Goal: Information Seeking & Learning: Learn about a topic

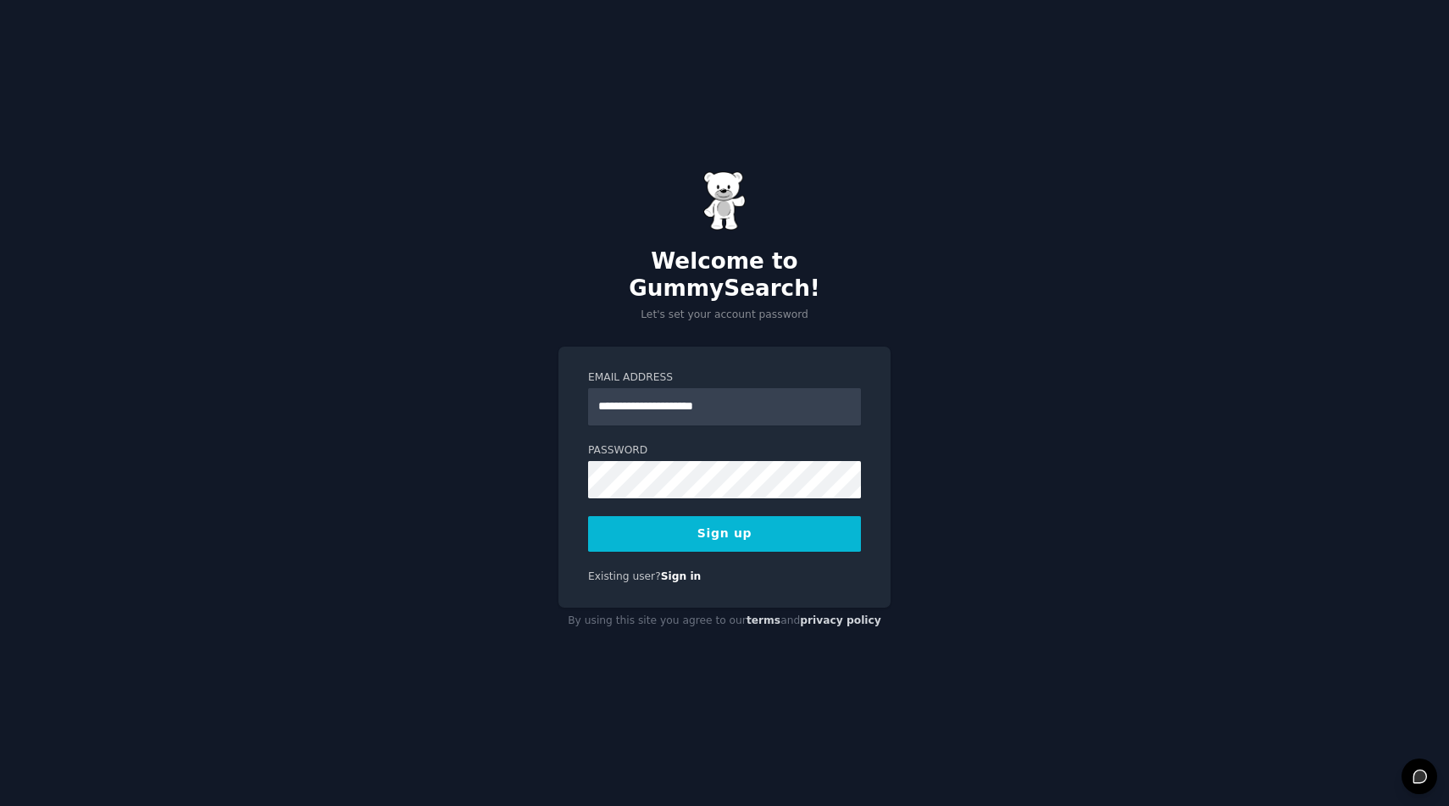
type input "**********"
click at [773, 427] on form "**********" at bounding box center [724, 460] width 273 height 181
click at [0, 805] on com-1password-button at bounding box center [0, 806] width 0 height 0
click at [767, 516] on button "Sign up" at bounding box center [724, 534] width 273 height 36
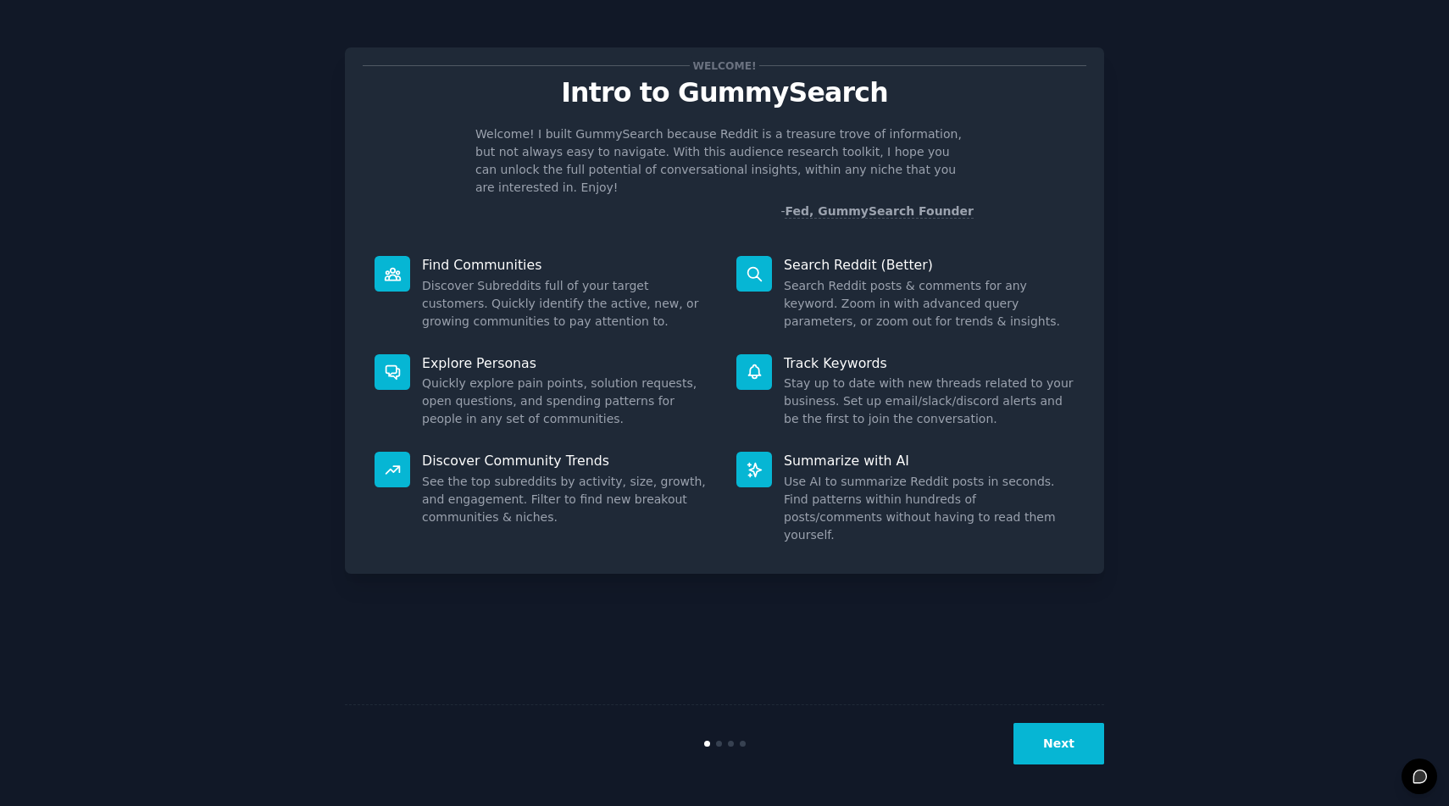
click at [1053, 721] on div "Next" at bounding box center [724, 743] width 759 height 78
click at [1047, 739] on button "Next" at bounding box center [1059, 744] width 91 height 42
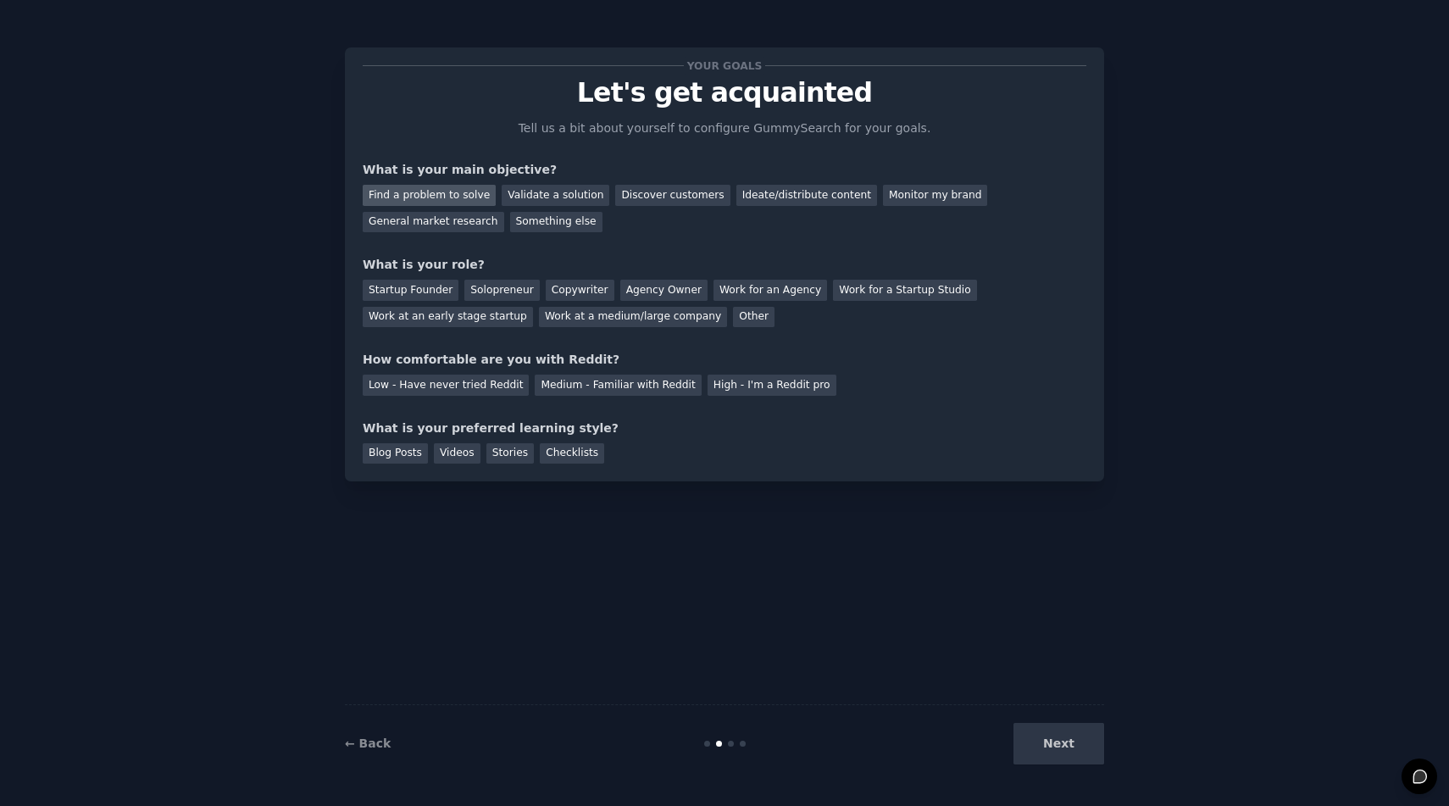
click at [476, 187] on div "Find a problem to solve" at bounding box center [429, 195] width 133 height 21
click at [559, 192] on div "Validate a solution" at bounding box center [556, 195] width 108 height 21
click at [444, 194] on div "Find a problem to solve" at bounding box center [429, 195] width 133 height 21
click at [684, 257] on div "What is your role?" at bounding box center [725, 265] width 724 height 18
click at [424, 285] on div "Startup Founder" at bounding box center [411, 290] width 96 height 21
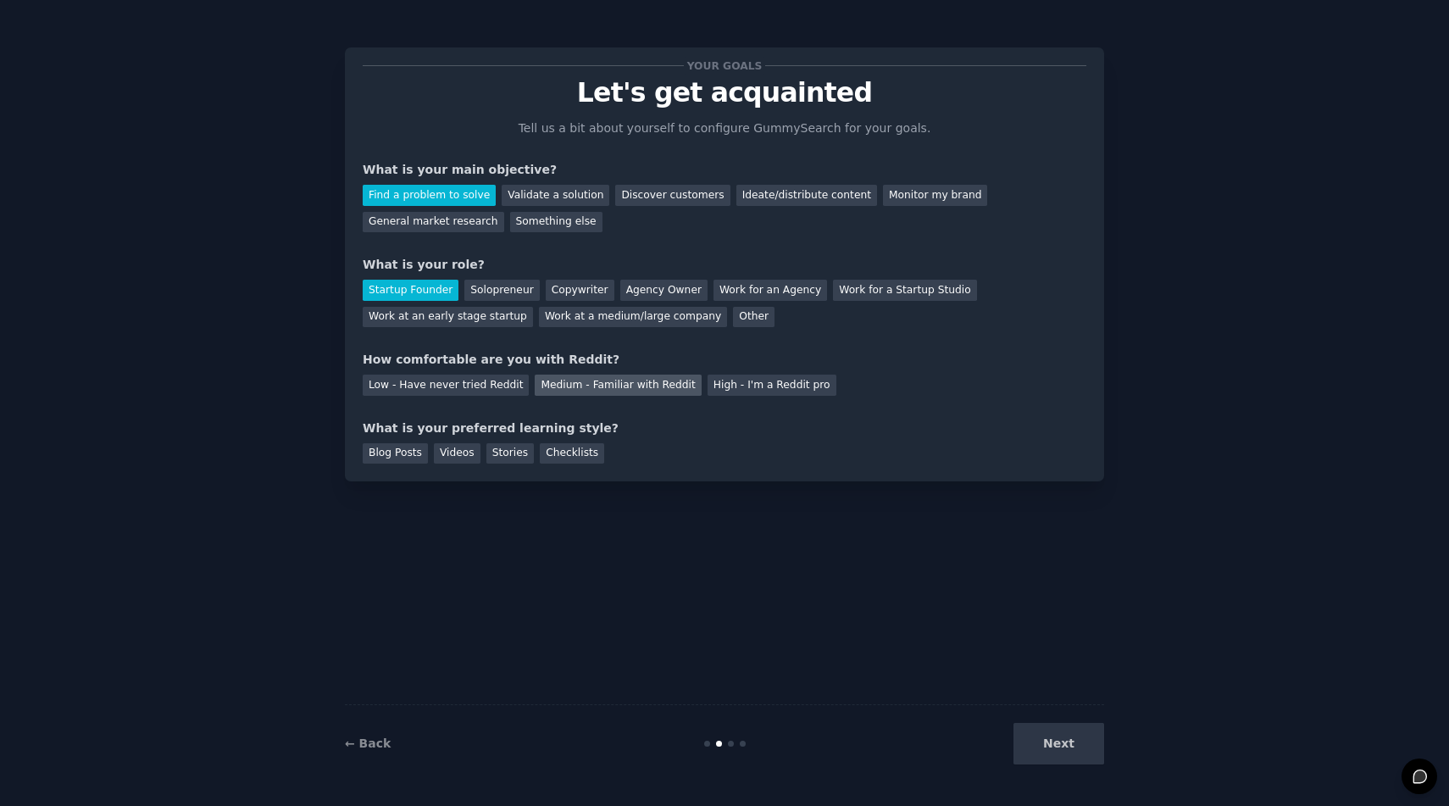
click at [611, 391] on div "Medium - Familiar with Reddit" at bounding box center [618, 385] width 166 height 21
click at [458, 459] on div "Videos" at bounding box center [457, 453] width 47 height 21
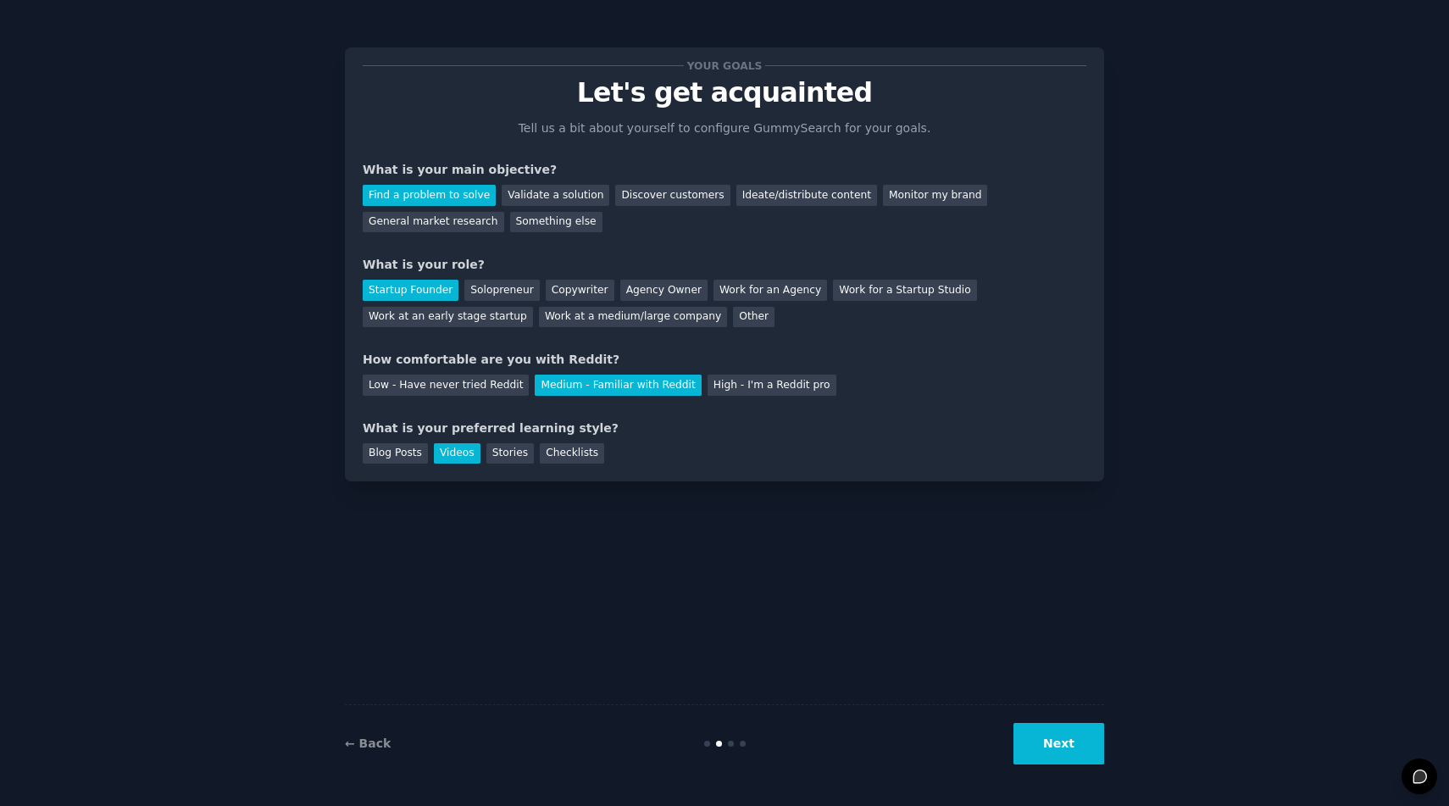
click at [581, 465] on div "Your goals Let's get acquainted Tell us a bit about yourself to configure Gummy…" at bounding box center [724, 264] width 759 height 434
click at [577, 458] on div "Checklists" at bounding box center [572, 453] width 64 height 21
click at [462, 456] on div "Videos" at bounding box center [457, 453] width 47 height 21
click at [1072, 744] on button "Next" at bounding box center [1059, 744] width 91 height 42
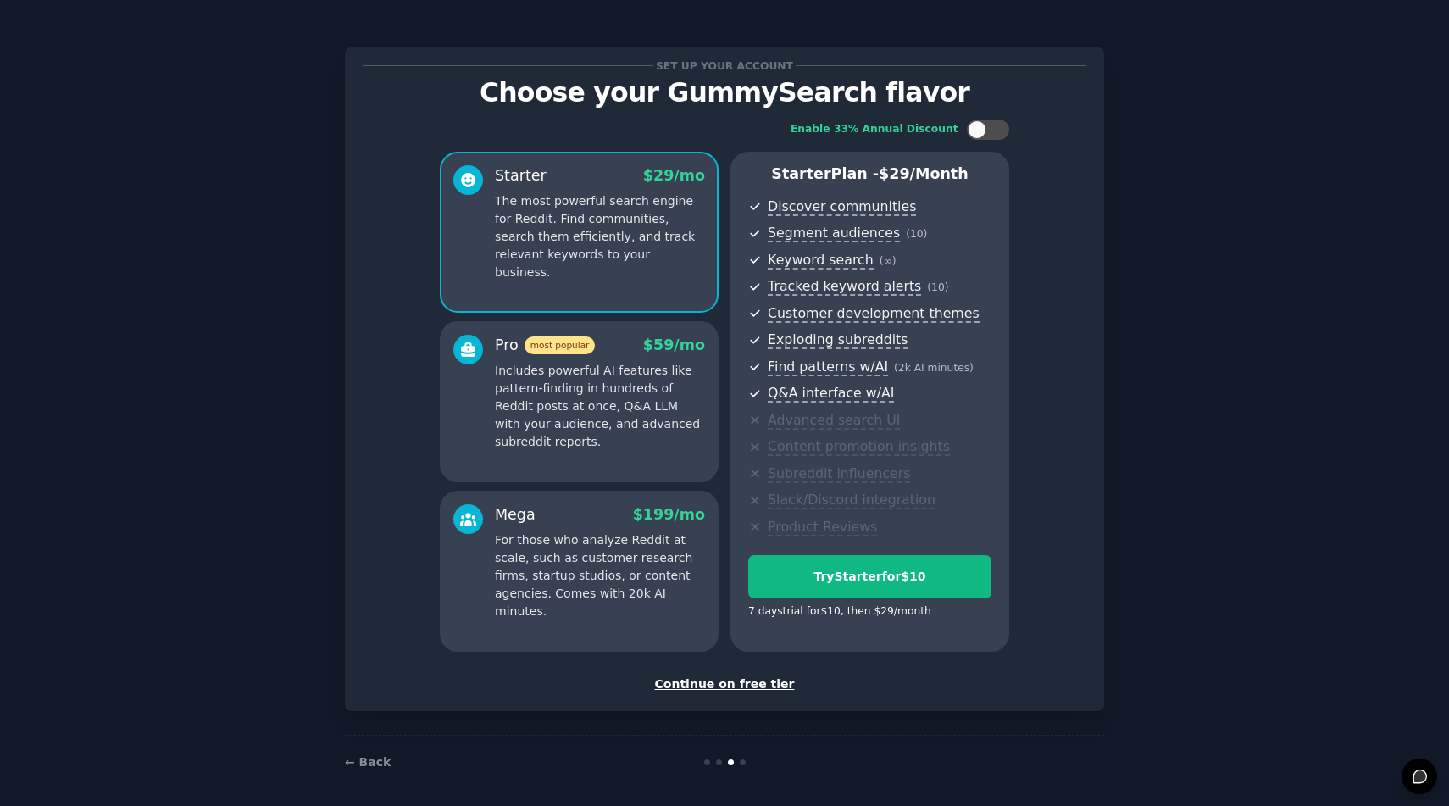
click at [764, 686] on div "Continue on free tier" at bounding box center [725, 684] width 724 height 18
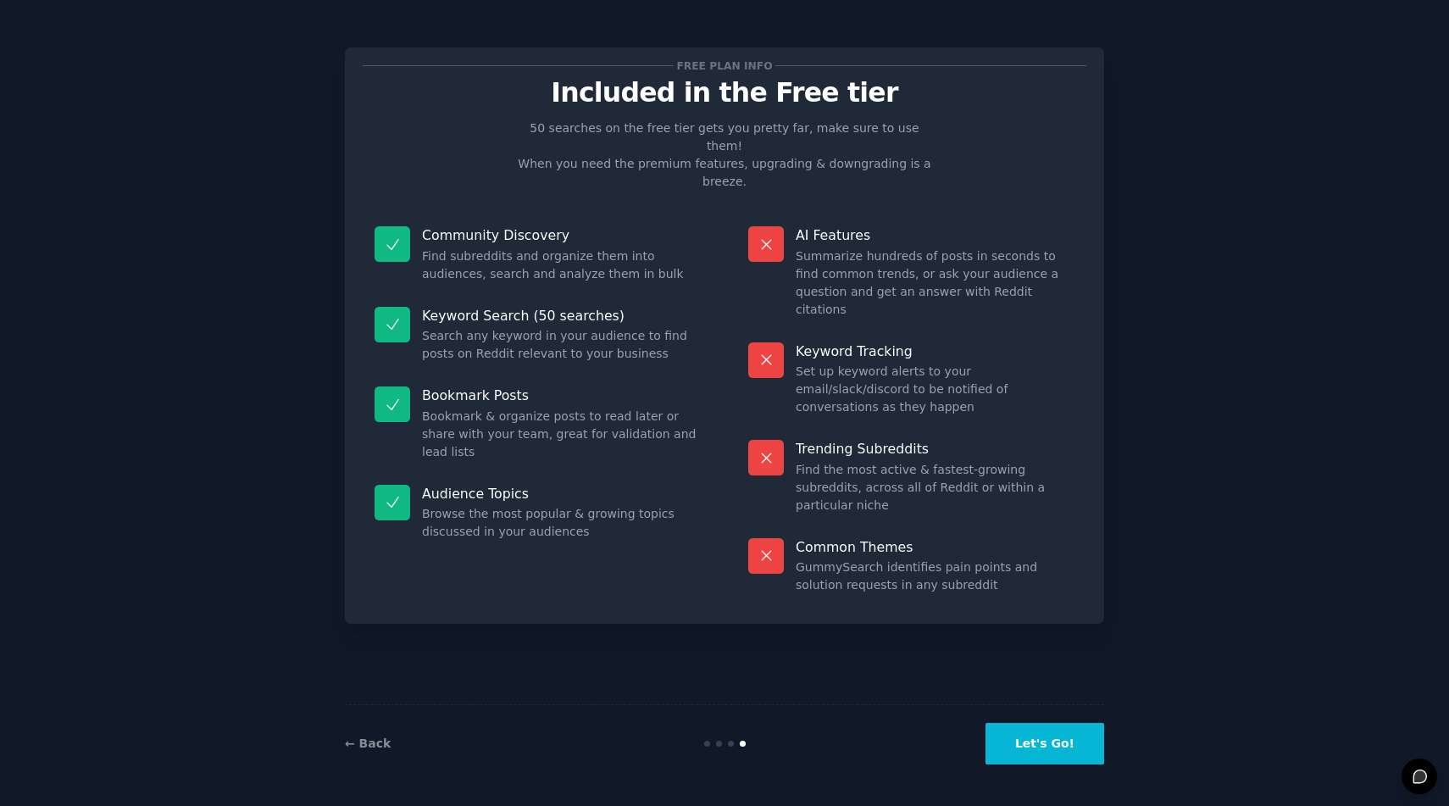
click at [1053, 747] on button "Let's Go!" at bounding box center [1045, 744] width 119 height 42
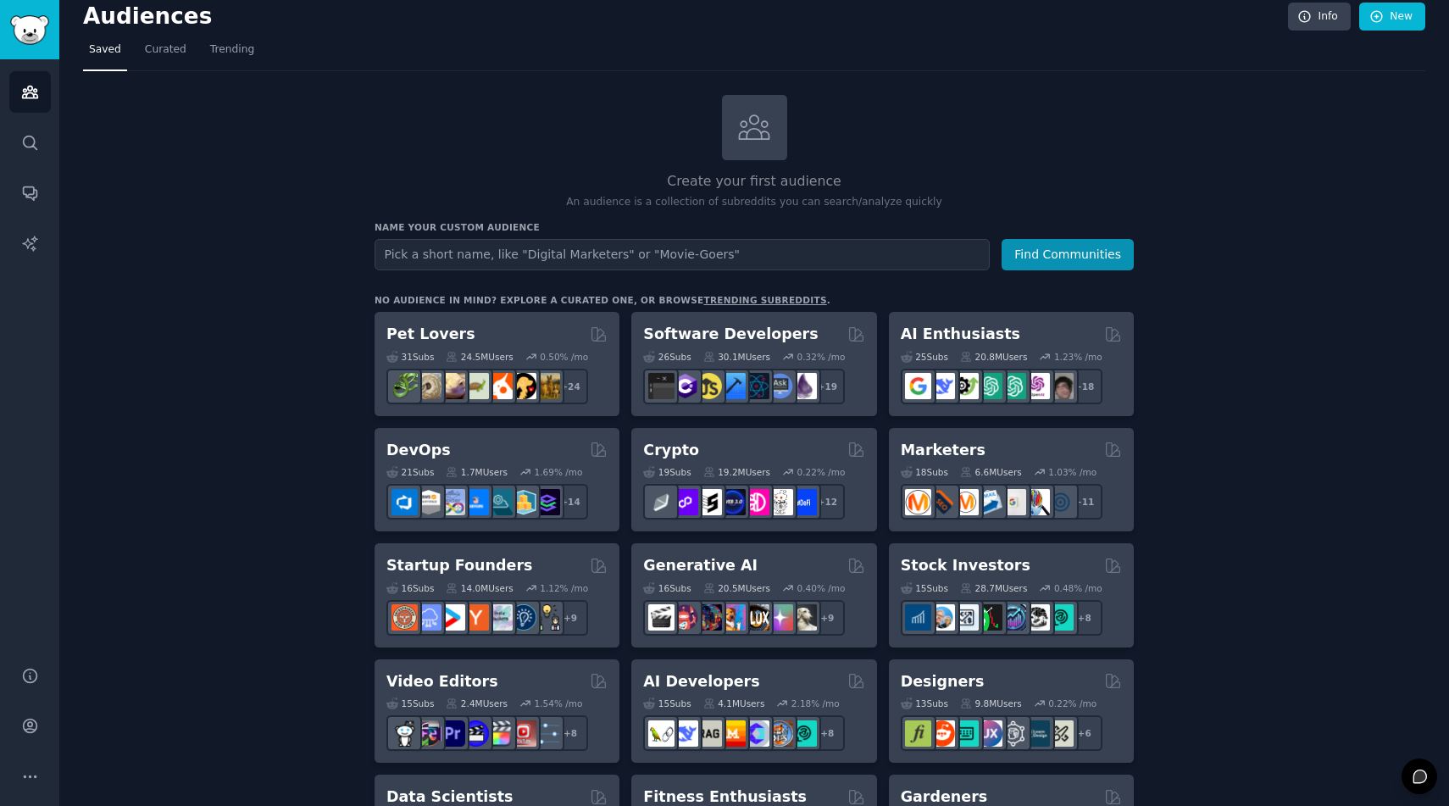
scroll to position [21, 0]
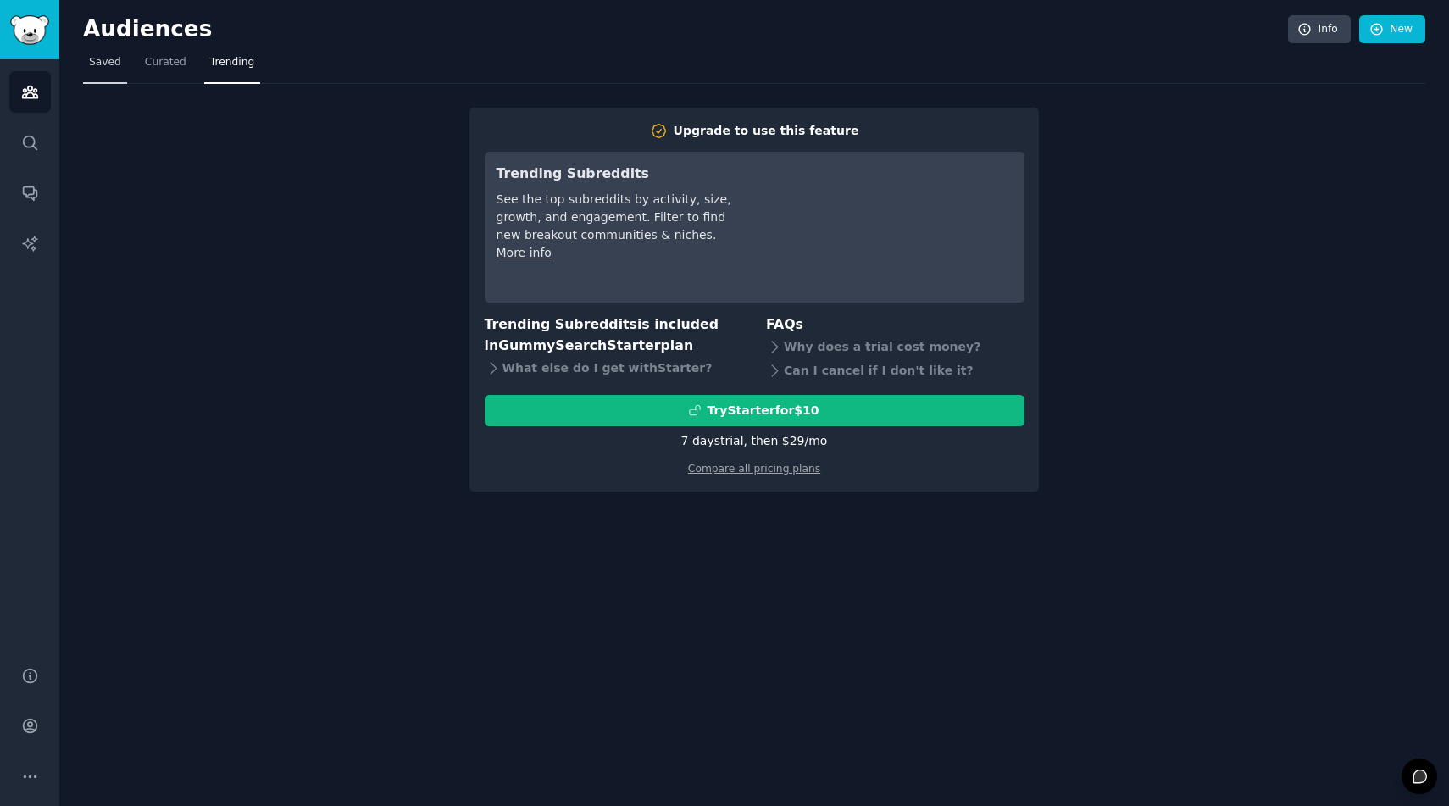
click at [103, 68] on span "Saved" at bounding box center [105, 62] width 32 height 15
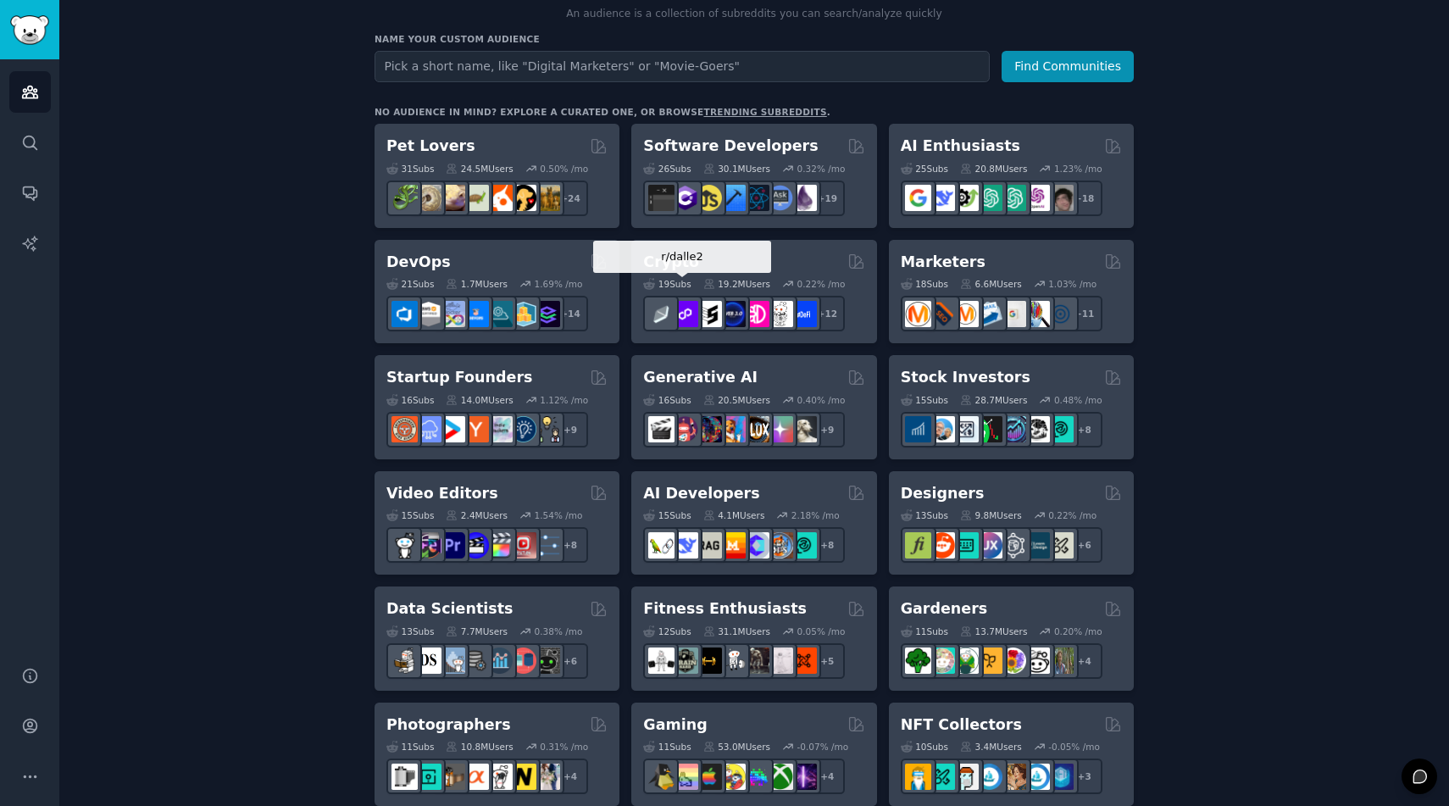
scroll to position [199, 0]
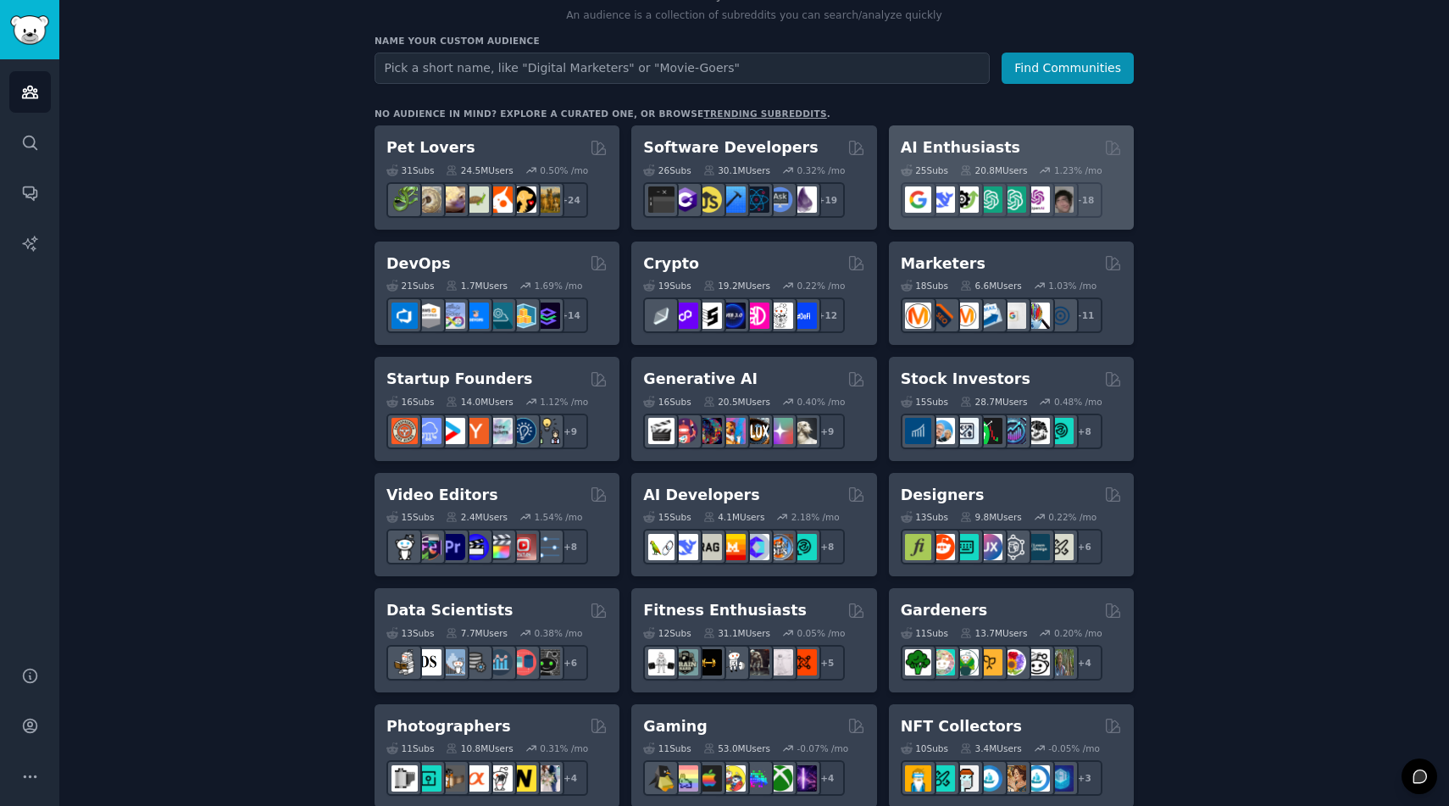
click at [988, 158] on div "25 Sub s 20.8M Users 1.23 % /mo r/chatgpt_promptDesign + 18" at bounding box center [1011, 187] width 221 height 59
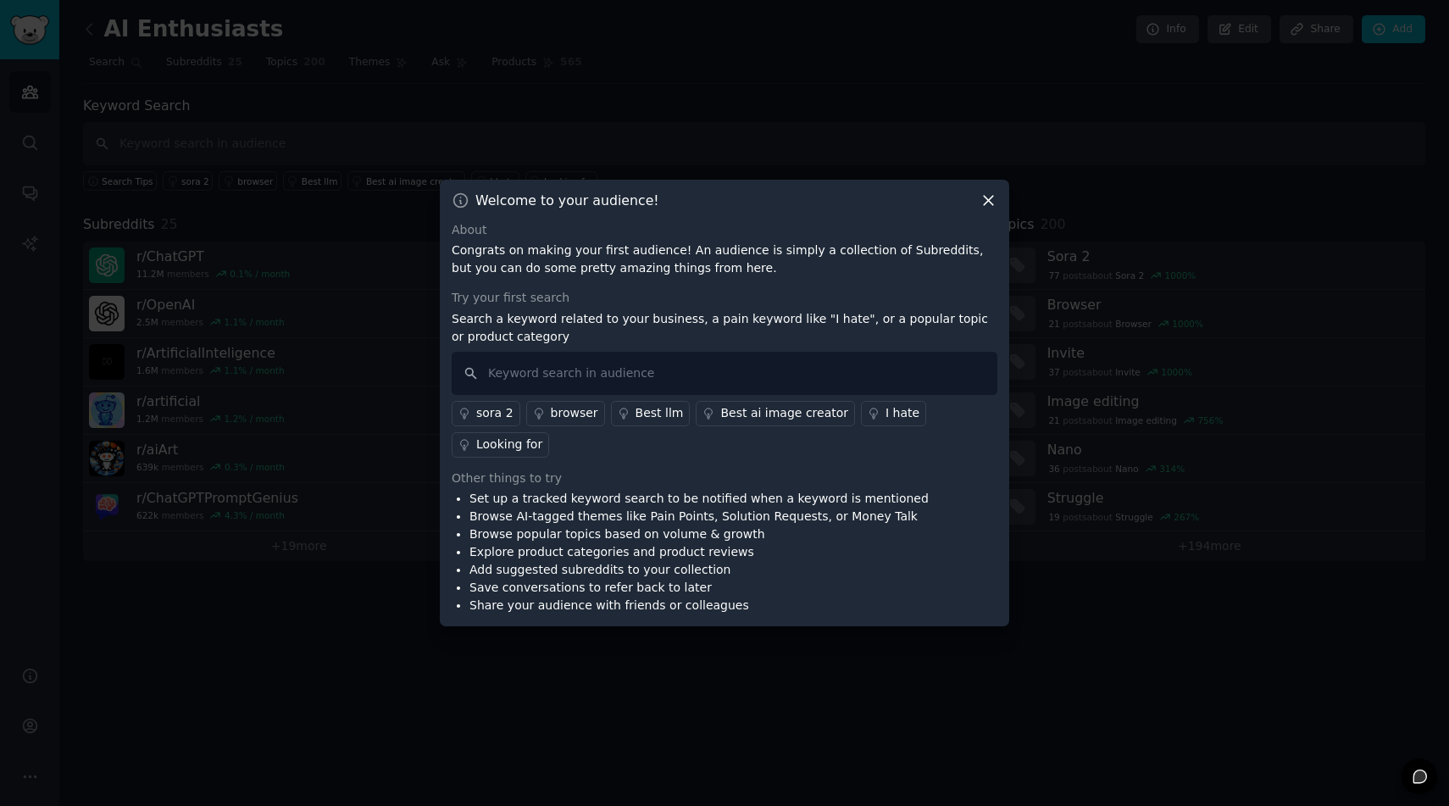
click at [986, 201] on icon at bounding box center [989, 201] width 18 height 18
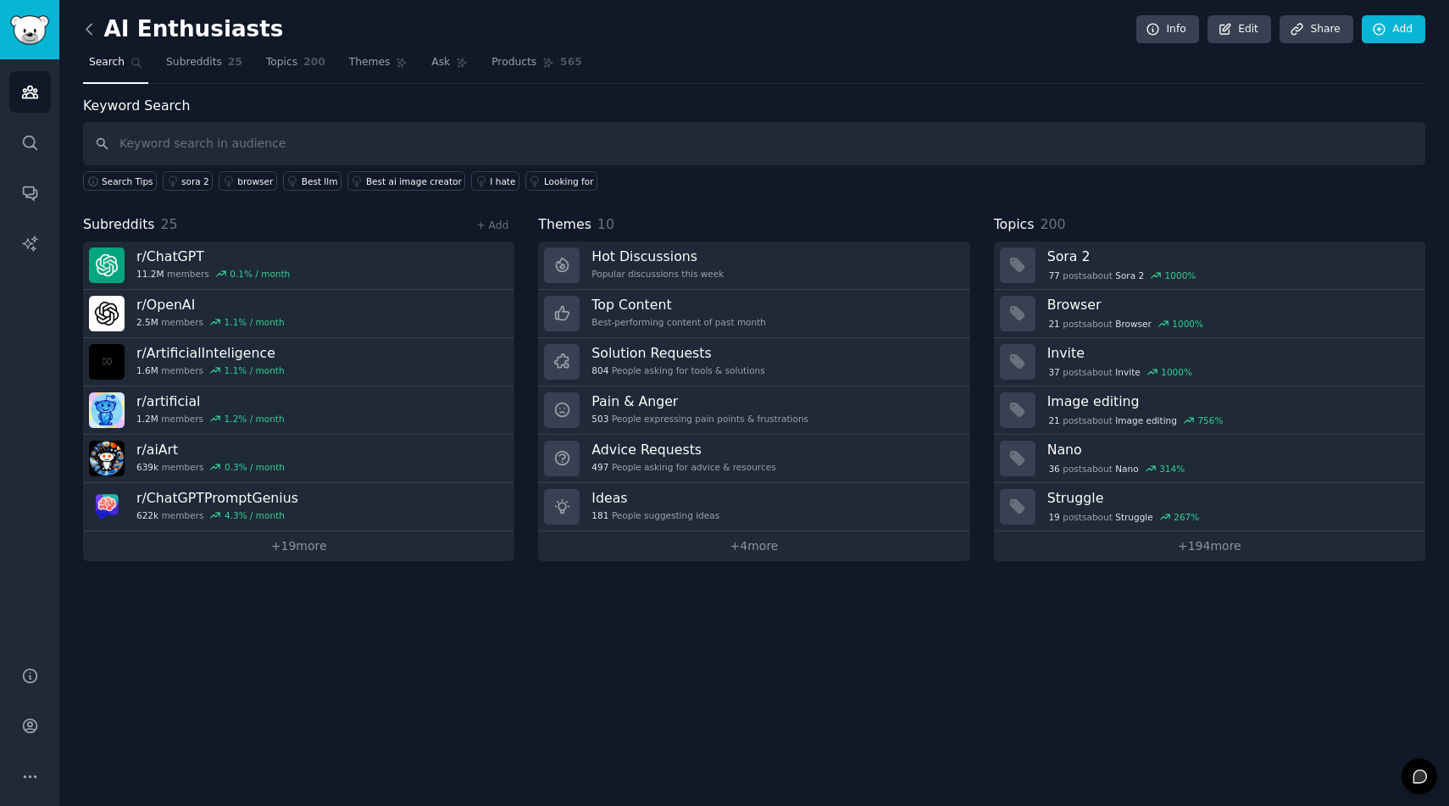
click at [87, 29] on icon at bounding box center [88, 29] width 5 height 10
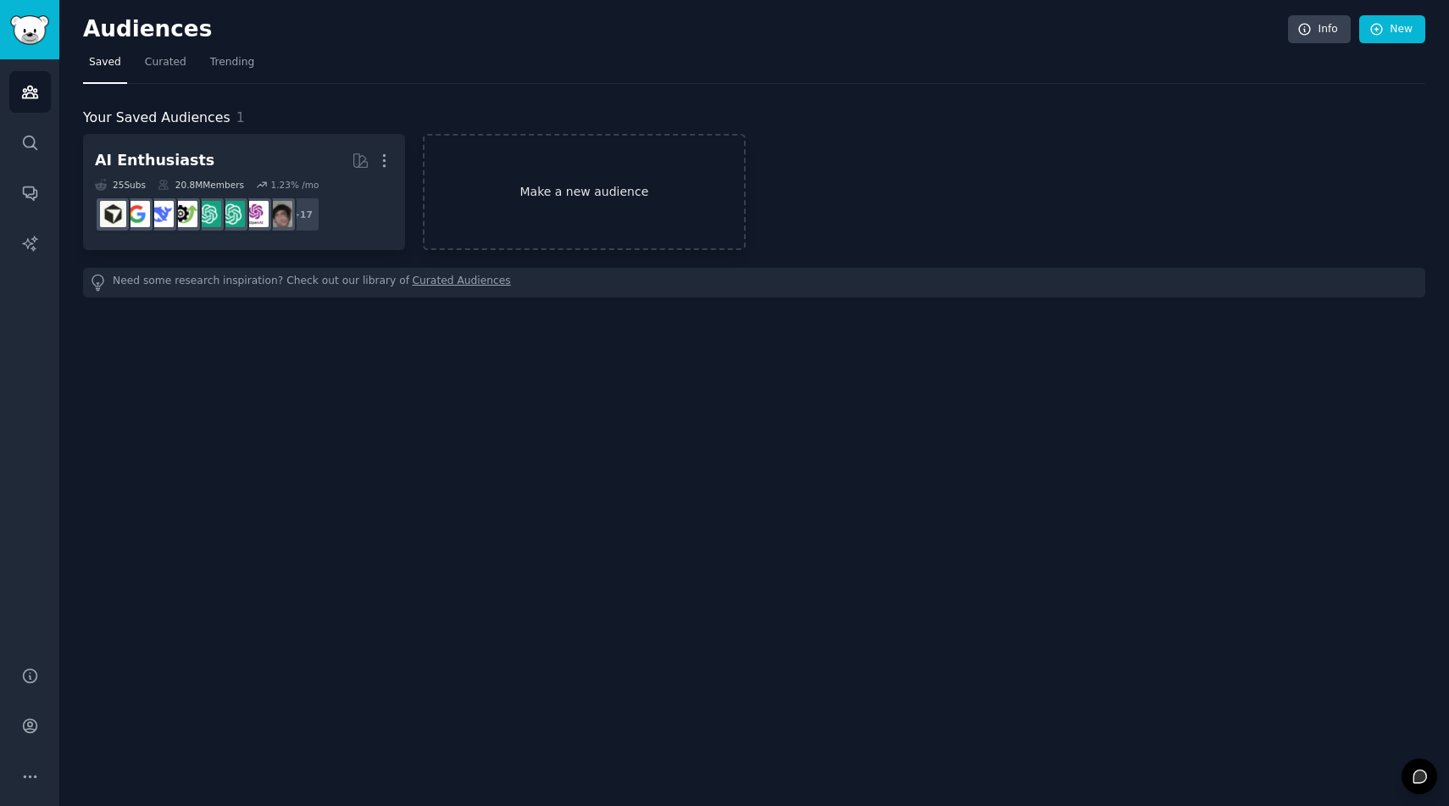
click at [535, 186] on link "Make a new audience" at bounding box center [584, 192] width 322 height 116
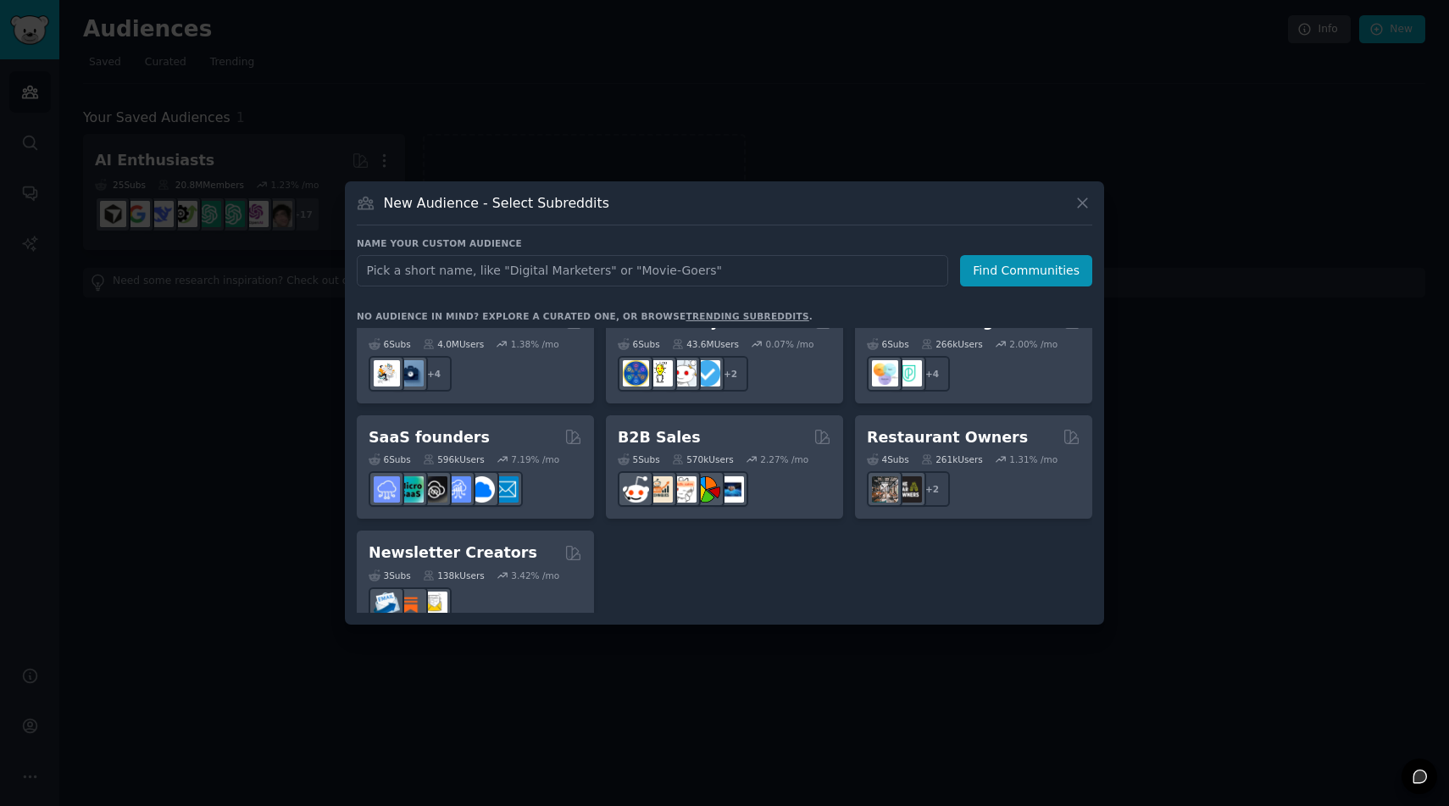
scroll to position [1323, 0]
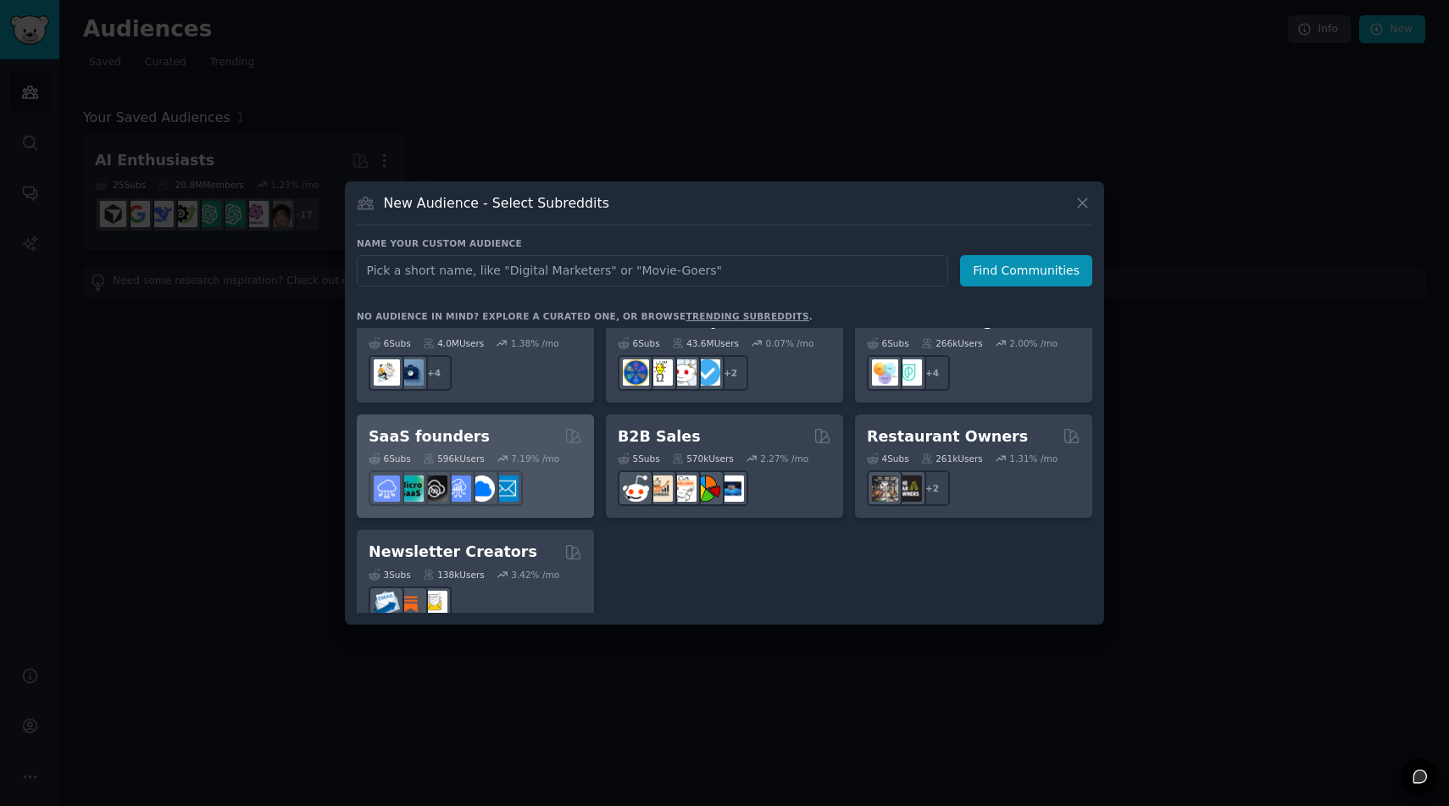
click at [566, 447] on div "6 Sub s 596k Users 7.19 % /mo" at bounding box center [476, 476] width 214 height 59
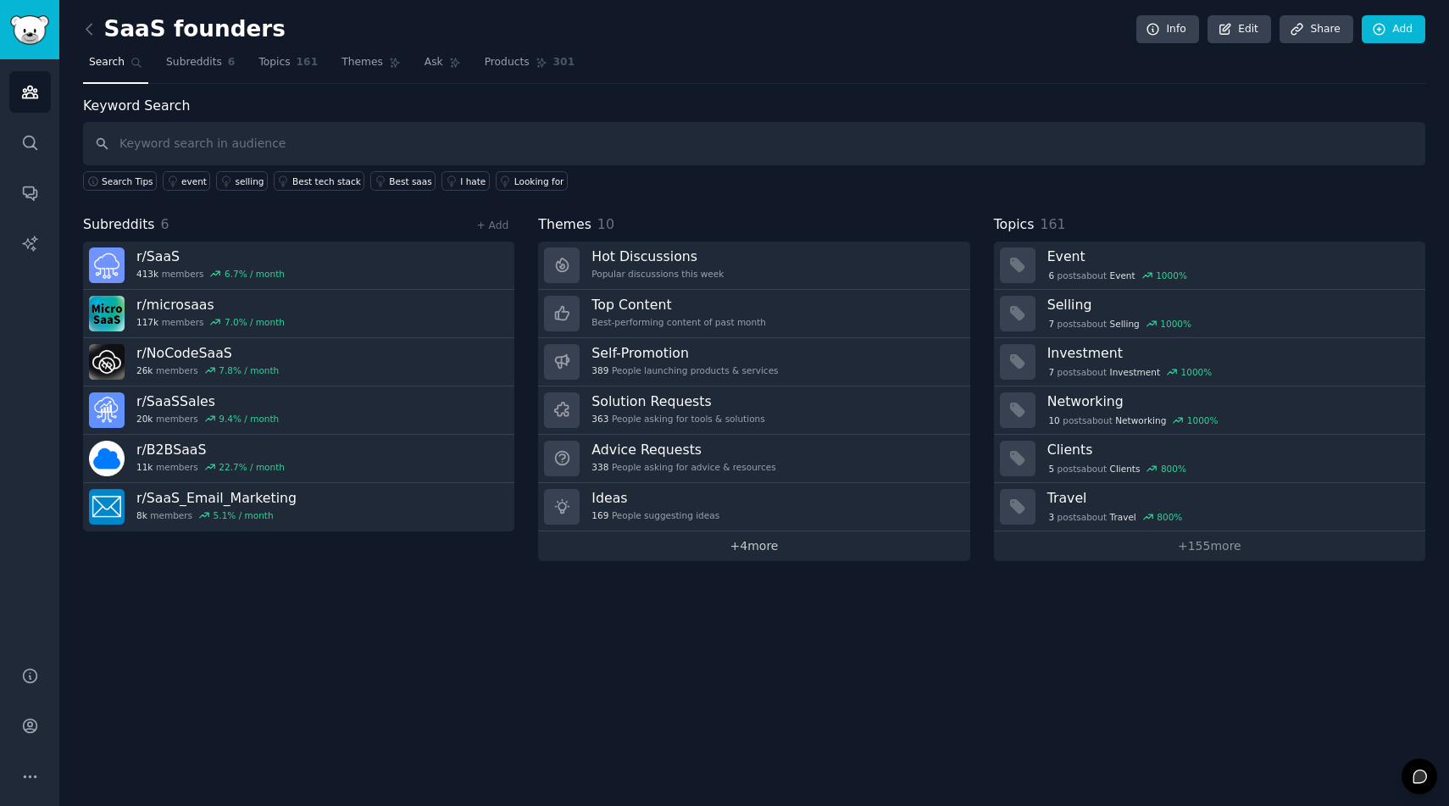
click at [731, 546] on link "+ 4 more" at bounding box center [753, 546] width 431 height 30
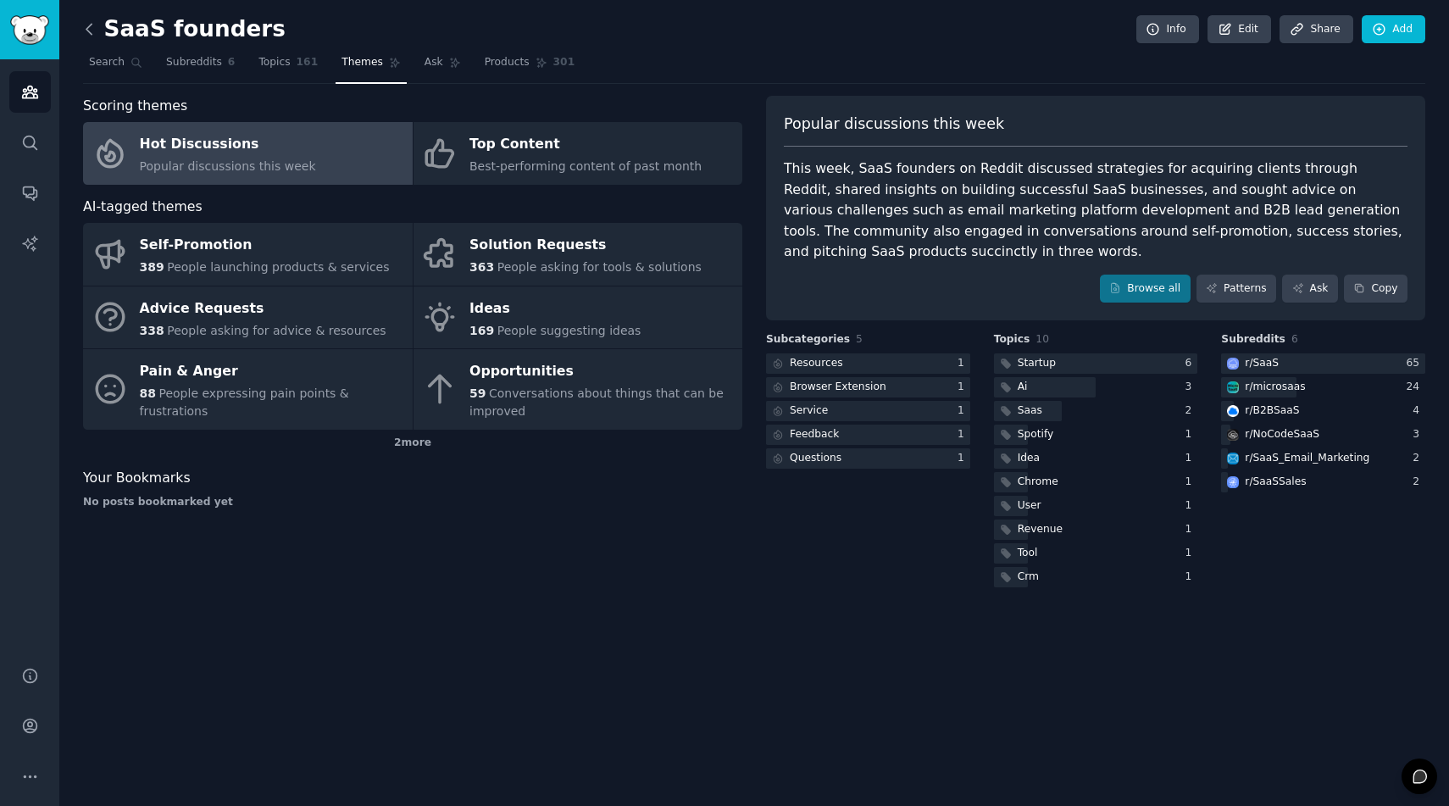
click at [90, 34] on icon at bounding box center [90, 29] width 18 height 18
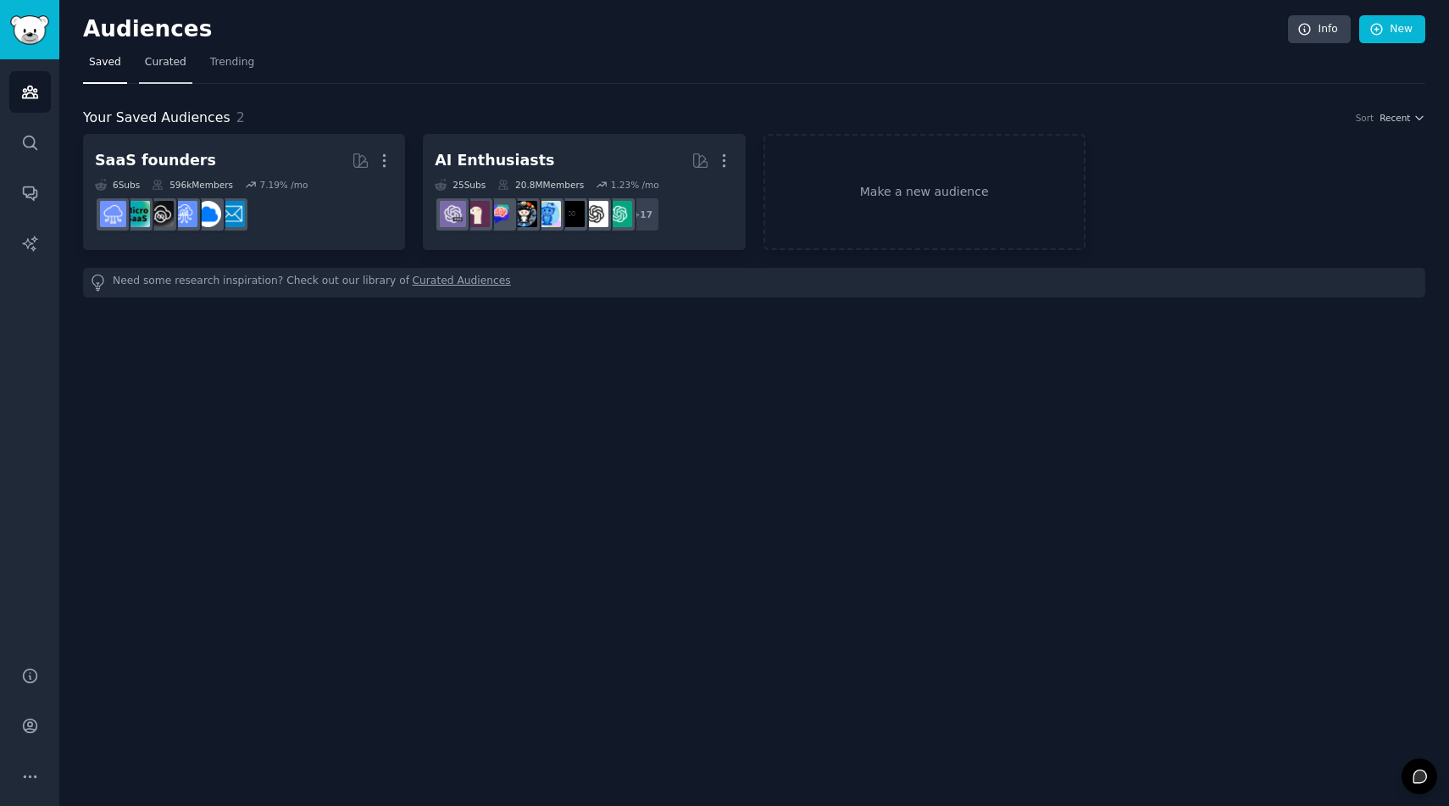
click at [167, 71] on link "Curated" at bounding box center [165, 66] width 53 height 35
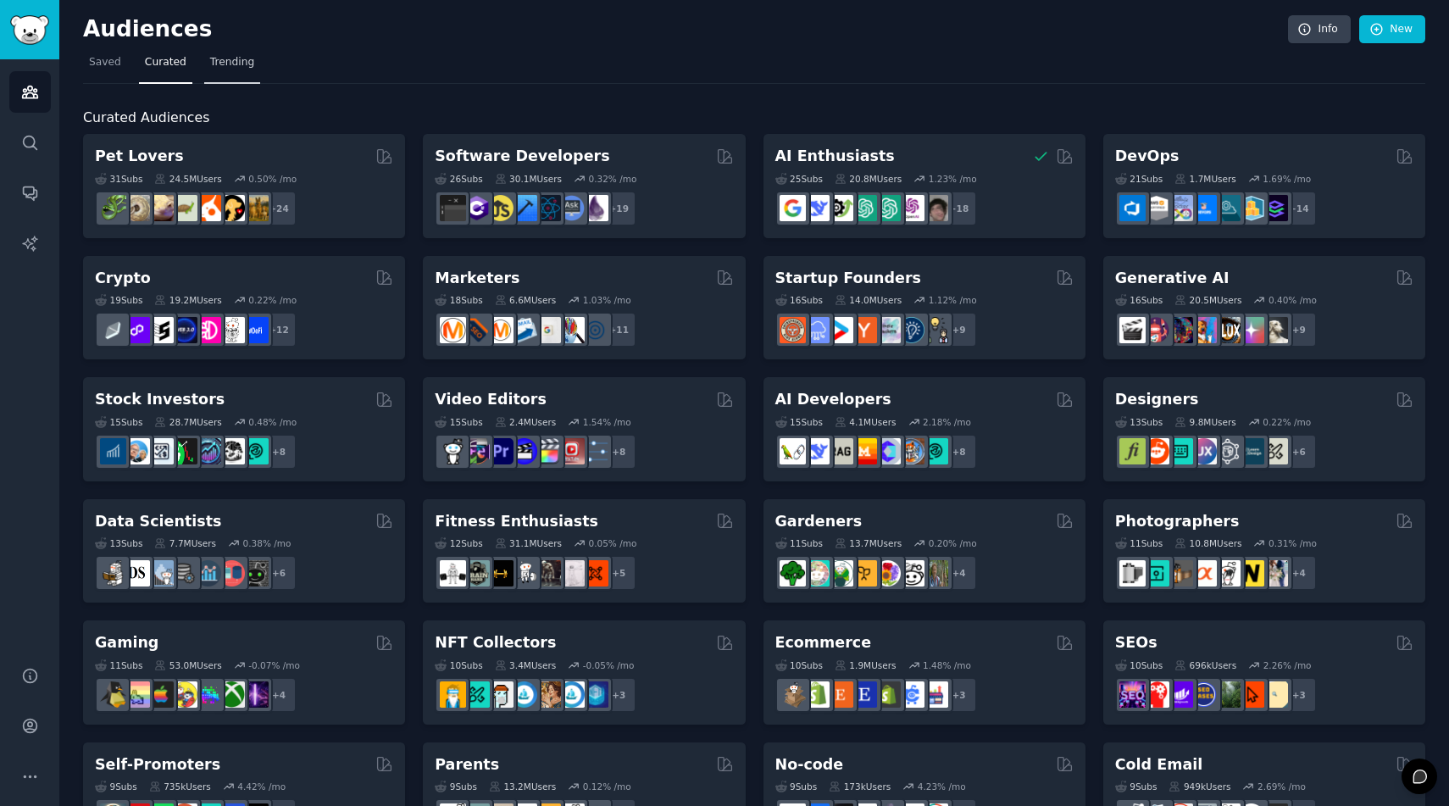
click at [231, 60] on span "Trending" at bounding box center [232, 62] width 44 height 15
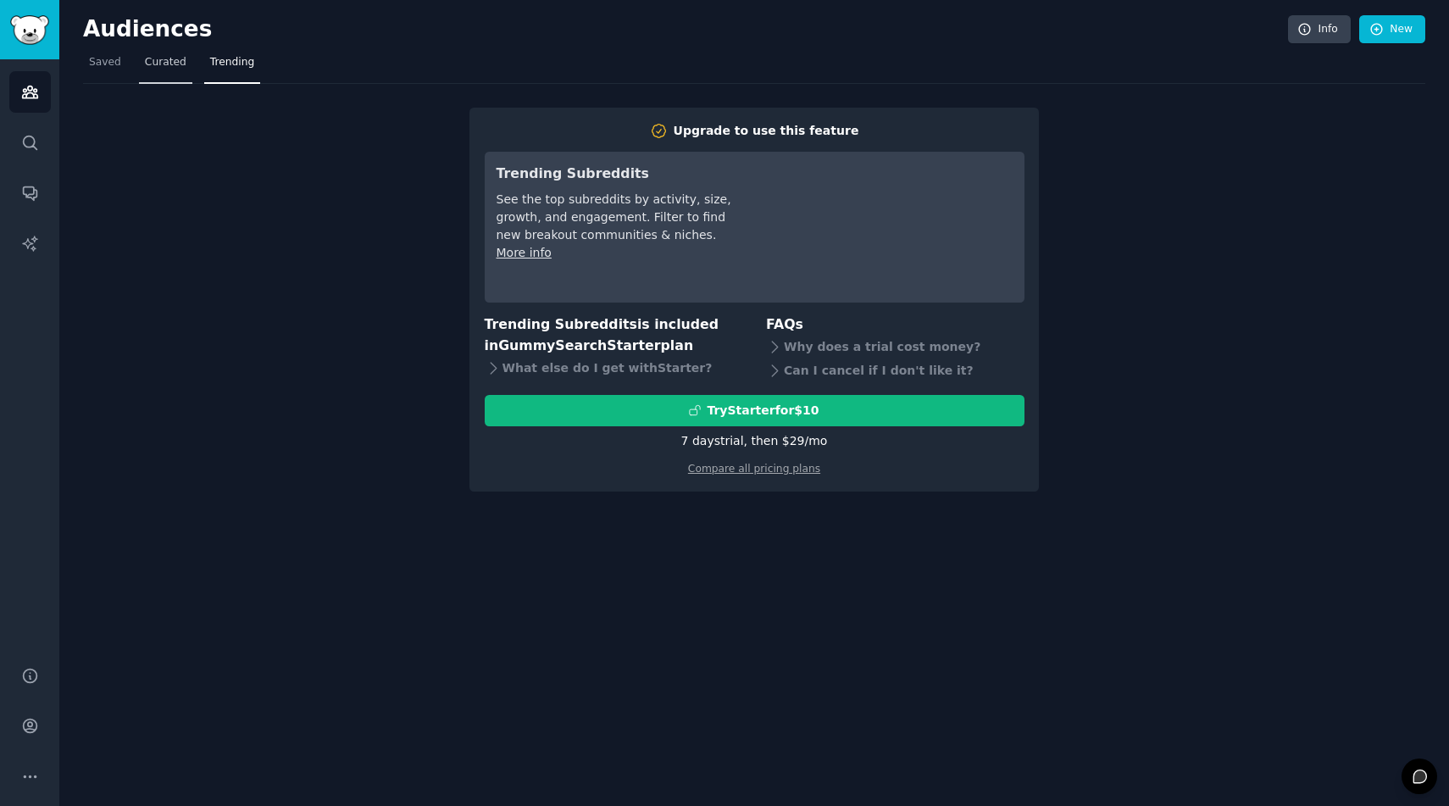
click at [175, 55] on span "Curated" at bounding box center [166, 62] width 42 height 15
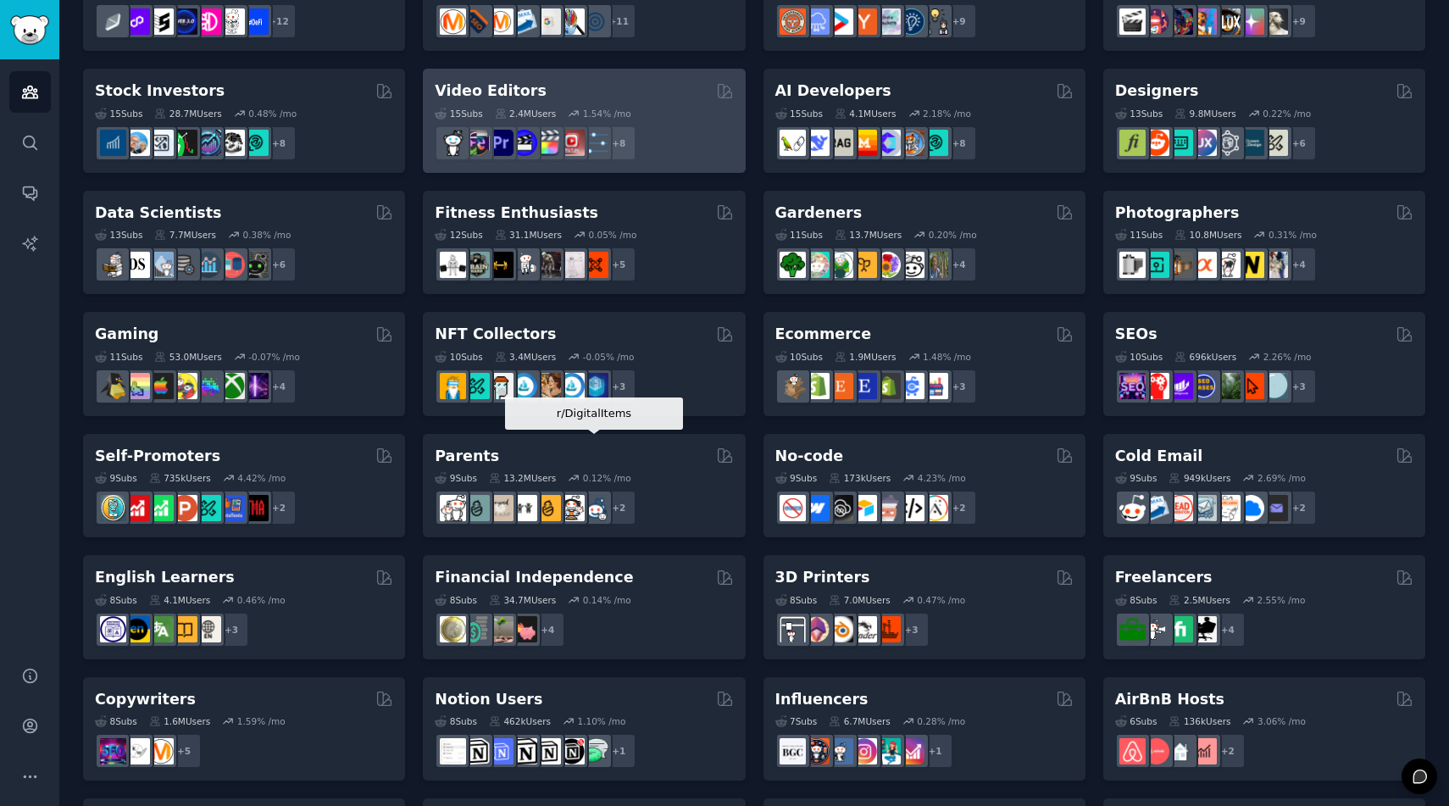
scroll to position [312, 0]
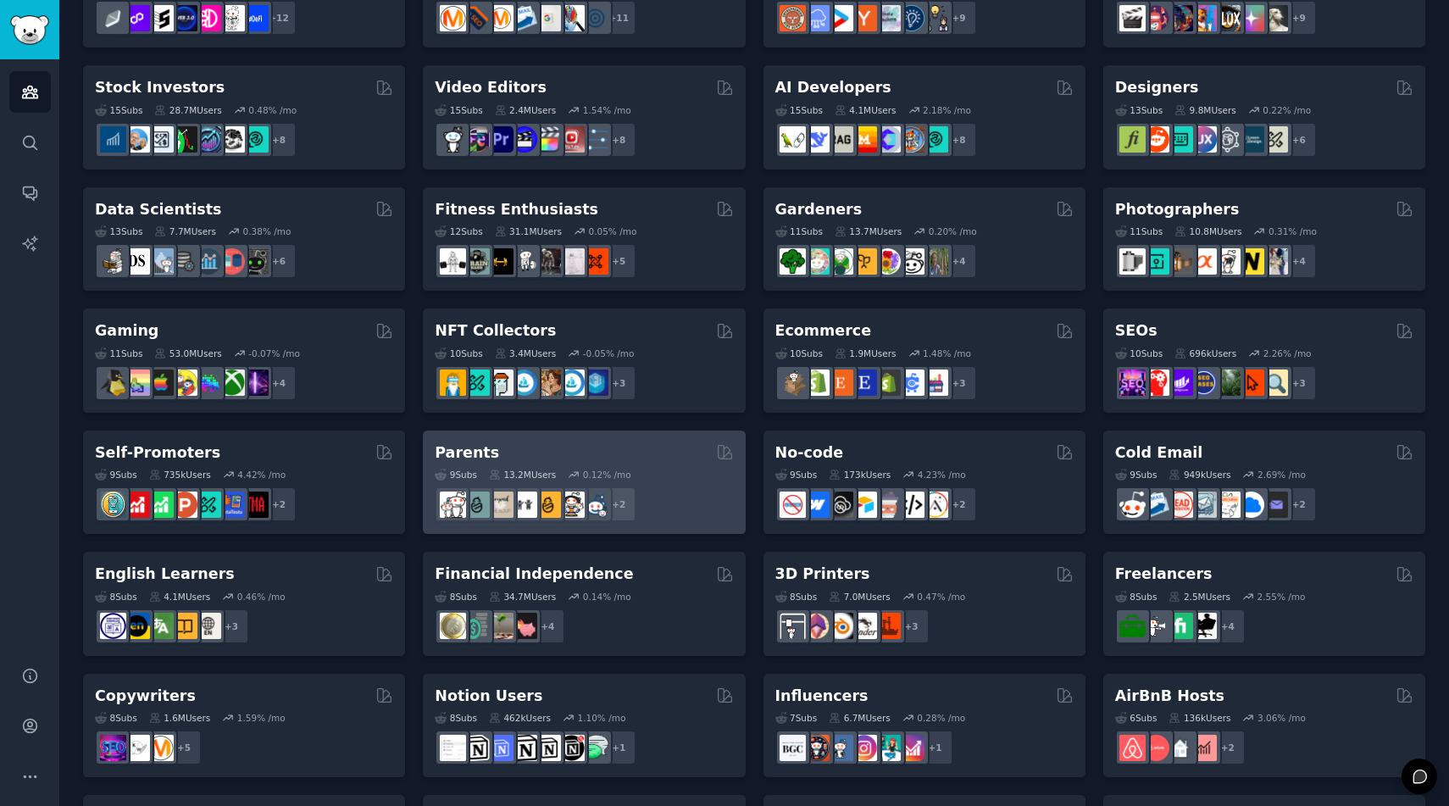
click at [642, 449] on div "Parents" at bounding box center [584, 452] width 298 height 21
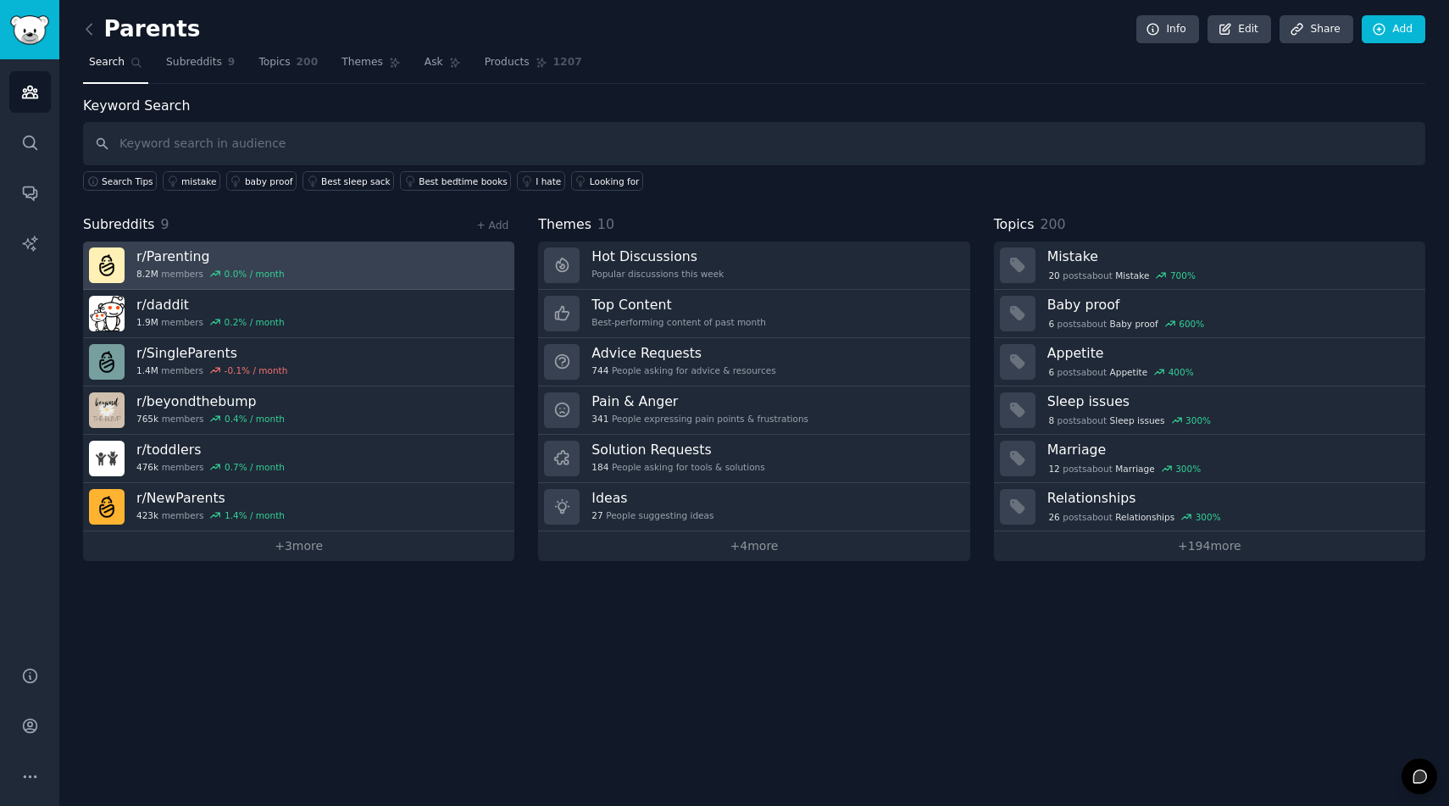
click at [324, 258] on link "r/ Parenting 8.2M members 0.0 % / month" at bounding box center [298, 266] width 431 height 48
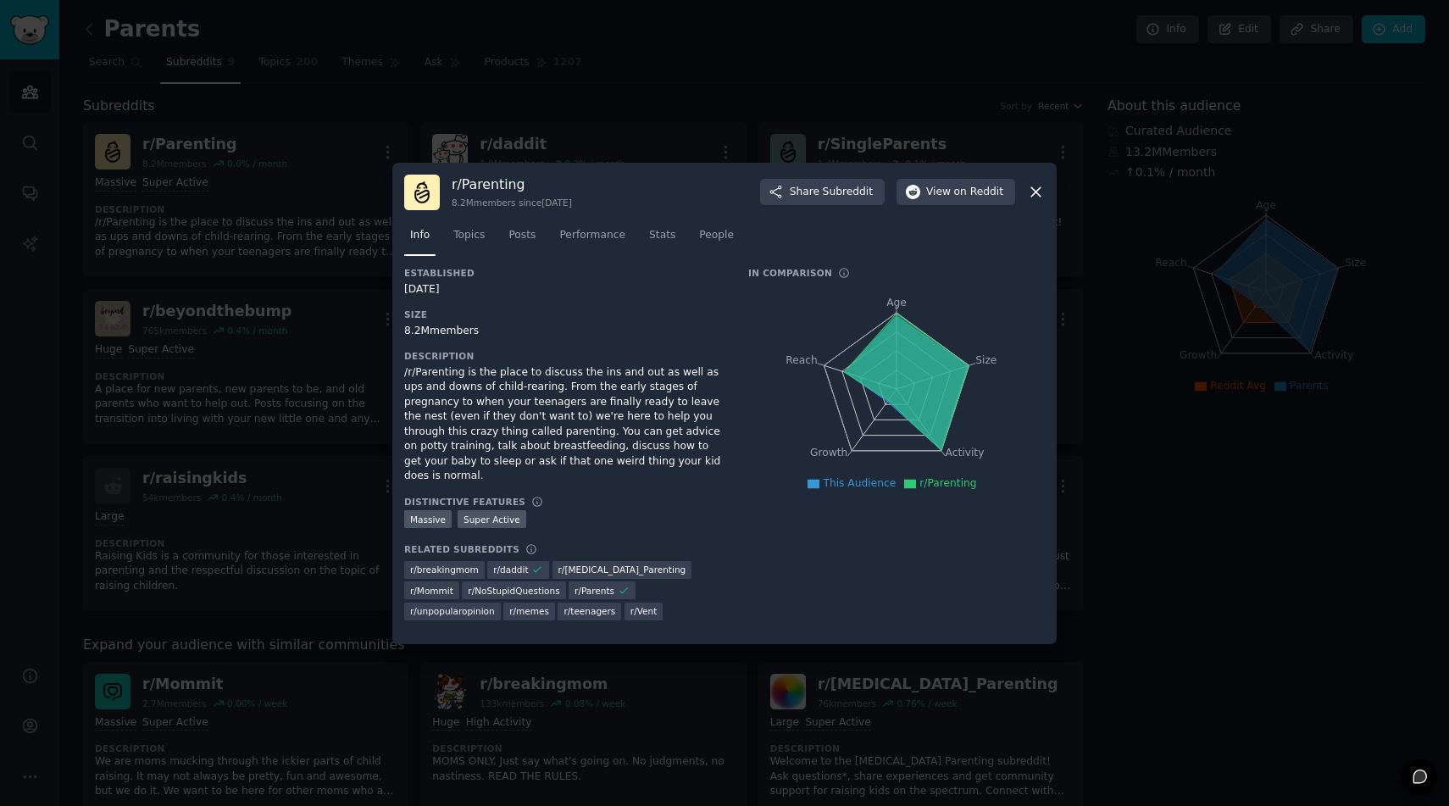
click at [1032, 200] on icon at bounding box center [1036, 192] width 18 height 18
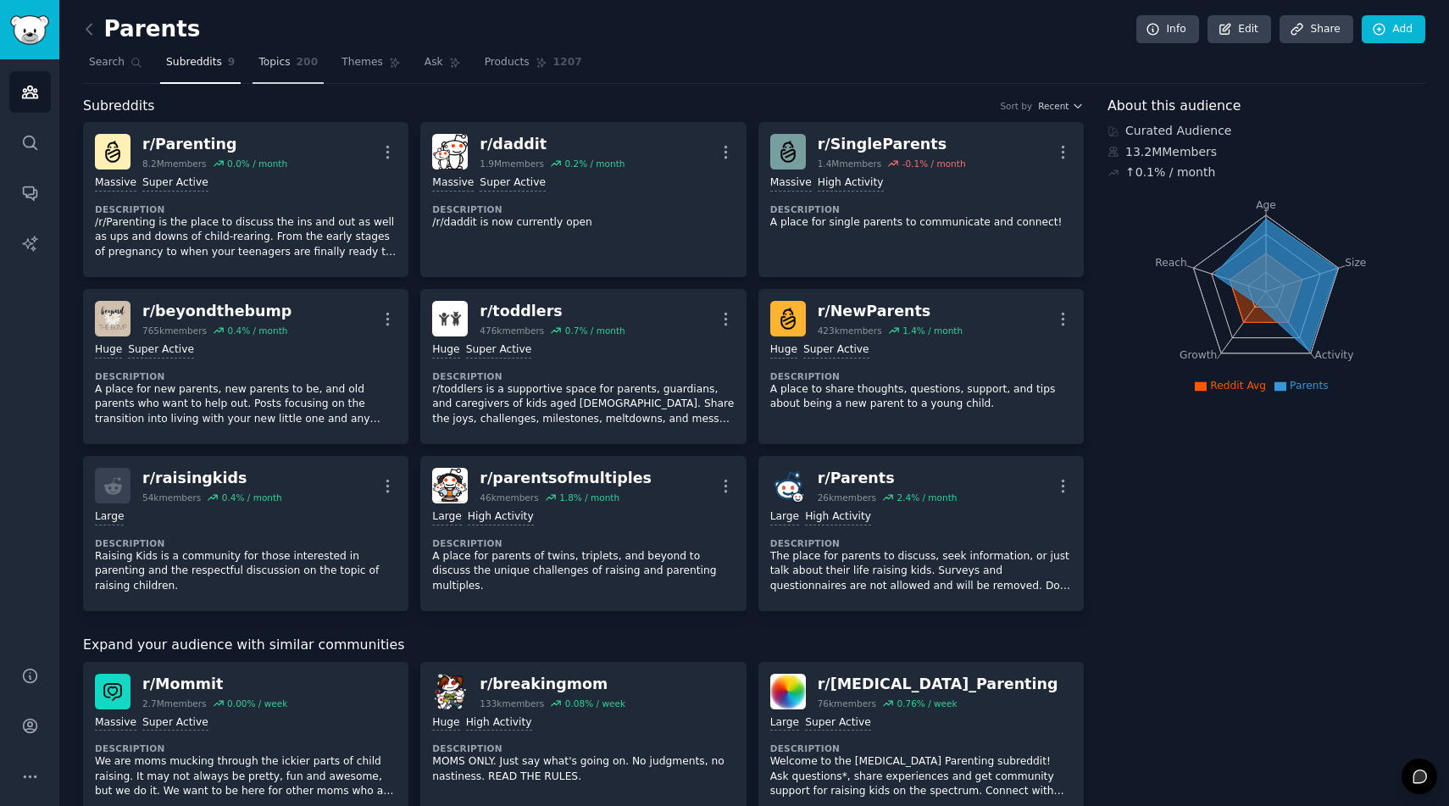
click at [287, 55] on span "Topics" at bounding box center [273, 62] width 31 height 15
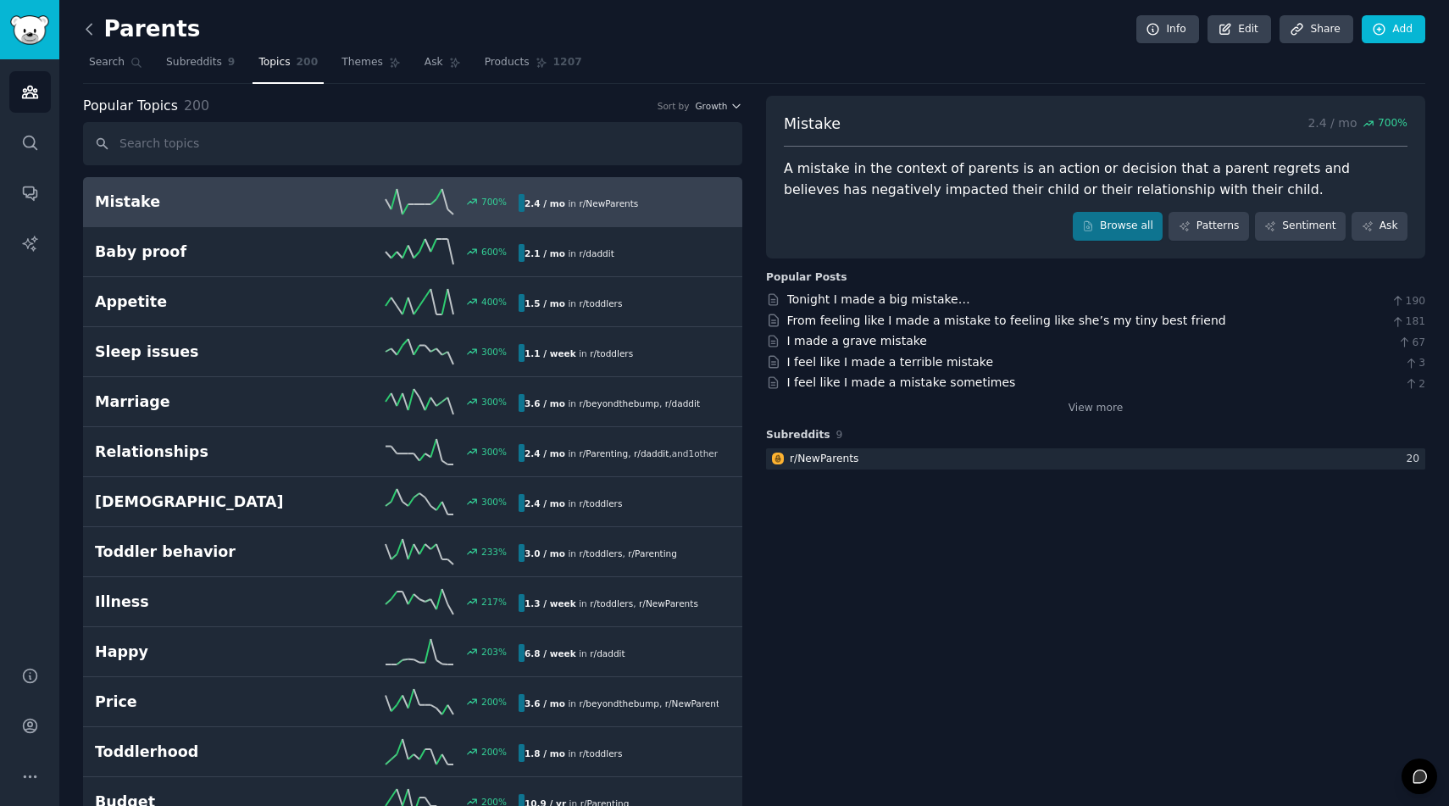
click at [97, 37] on icon at bounding box center [90, 29] width 18 height 18
